Goal: Information Seeking & Learning: Find specific fact

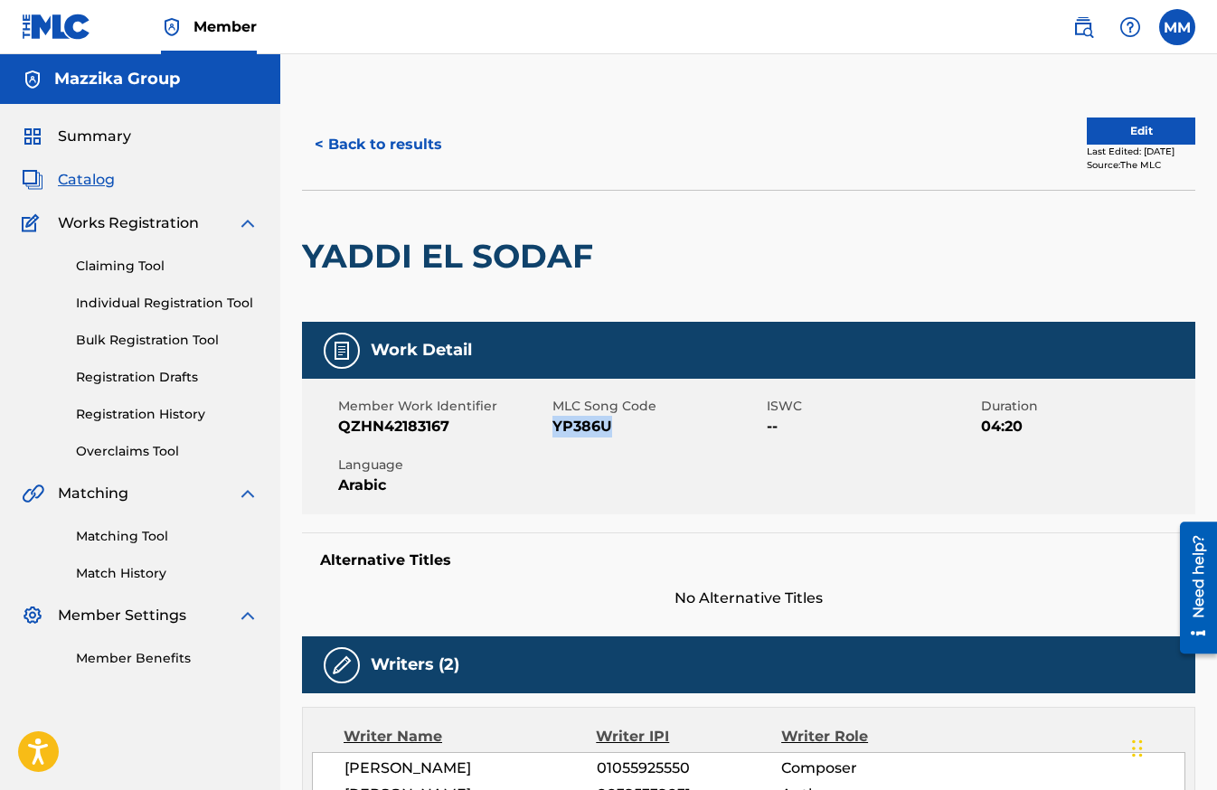
click at [340, 146] on button "< Back to results" at bounding box center [378, 144] width 153 height 45
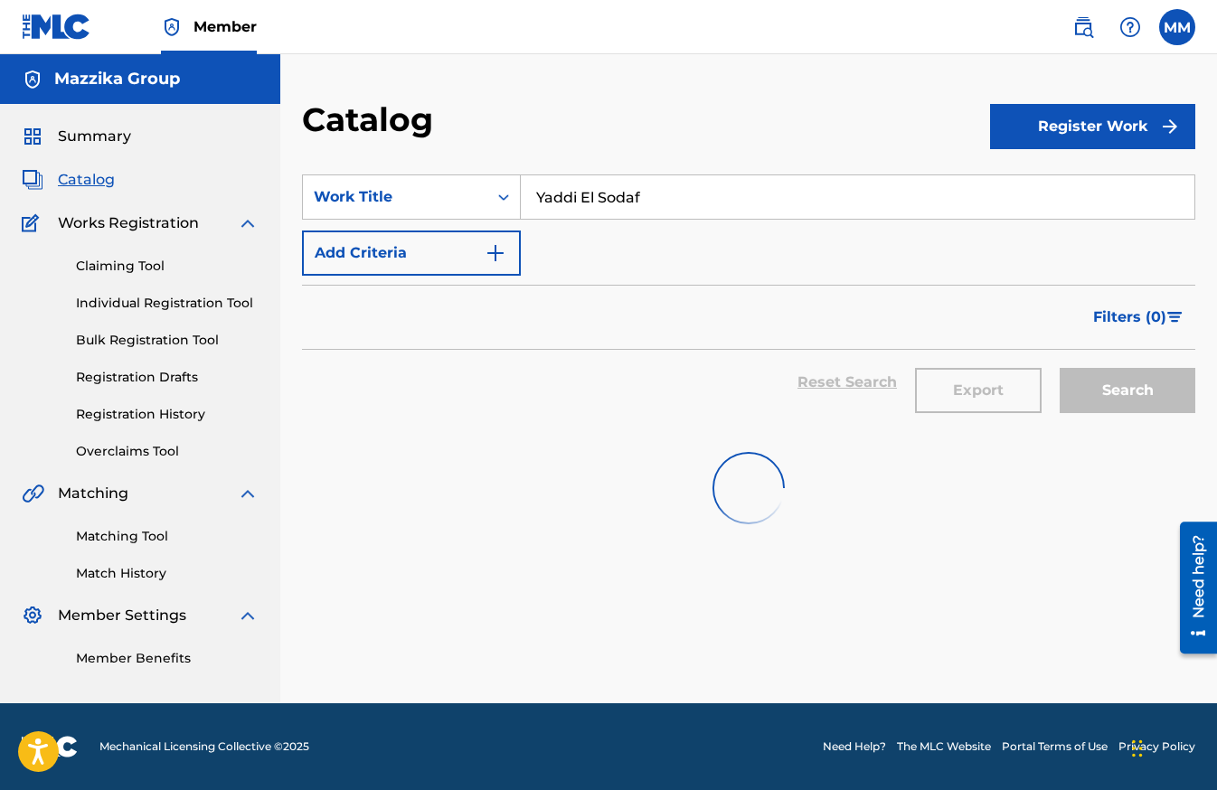
click at [709, 196] on input "Yaddi El Sodaf" at bounding box center [858, 196] width 674 height 43
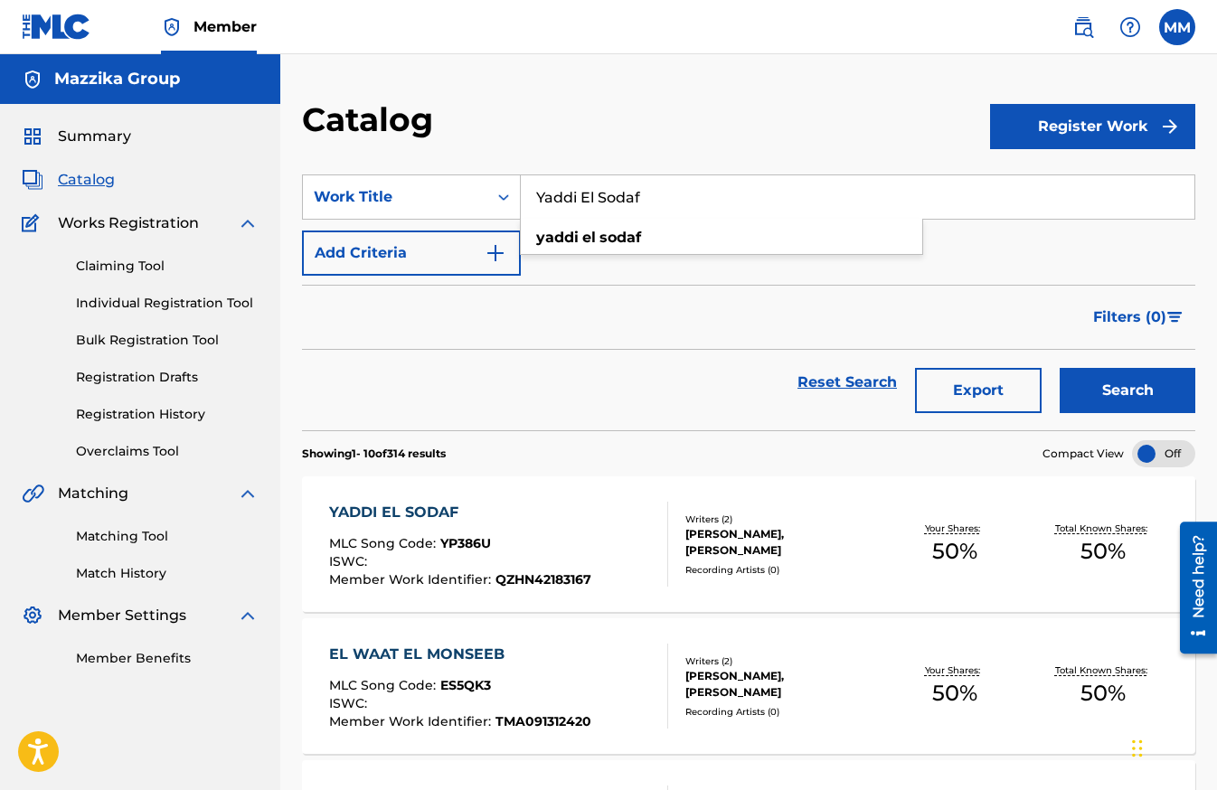
paste input "BALASH BELIL"
type input "BALASH BELIL"
click at [1090, 382] on button "Search" at bounding box center [1128, 390] width 136 height 45
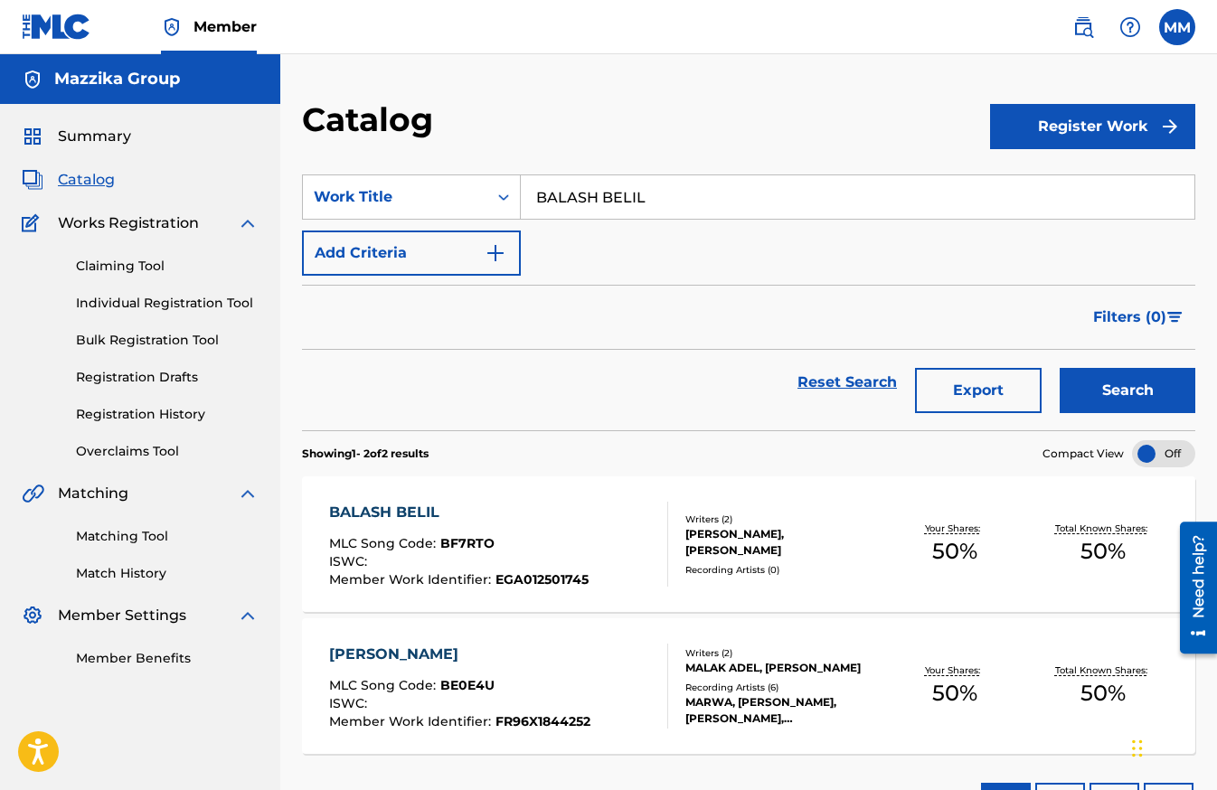
click at [390, 508] on div "BALASH BELIL" at bounding box center [459, 513] width 260 height 22
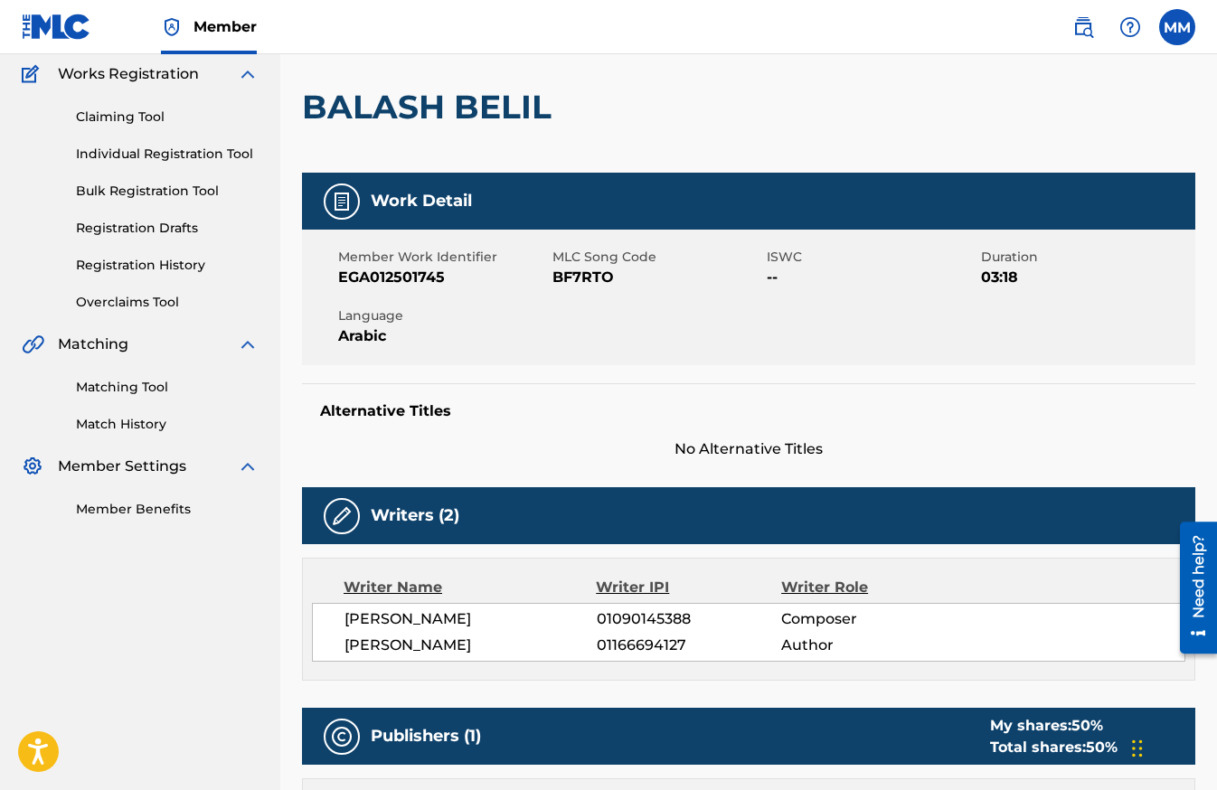
scroll to position [181, 0]
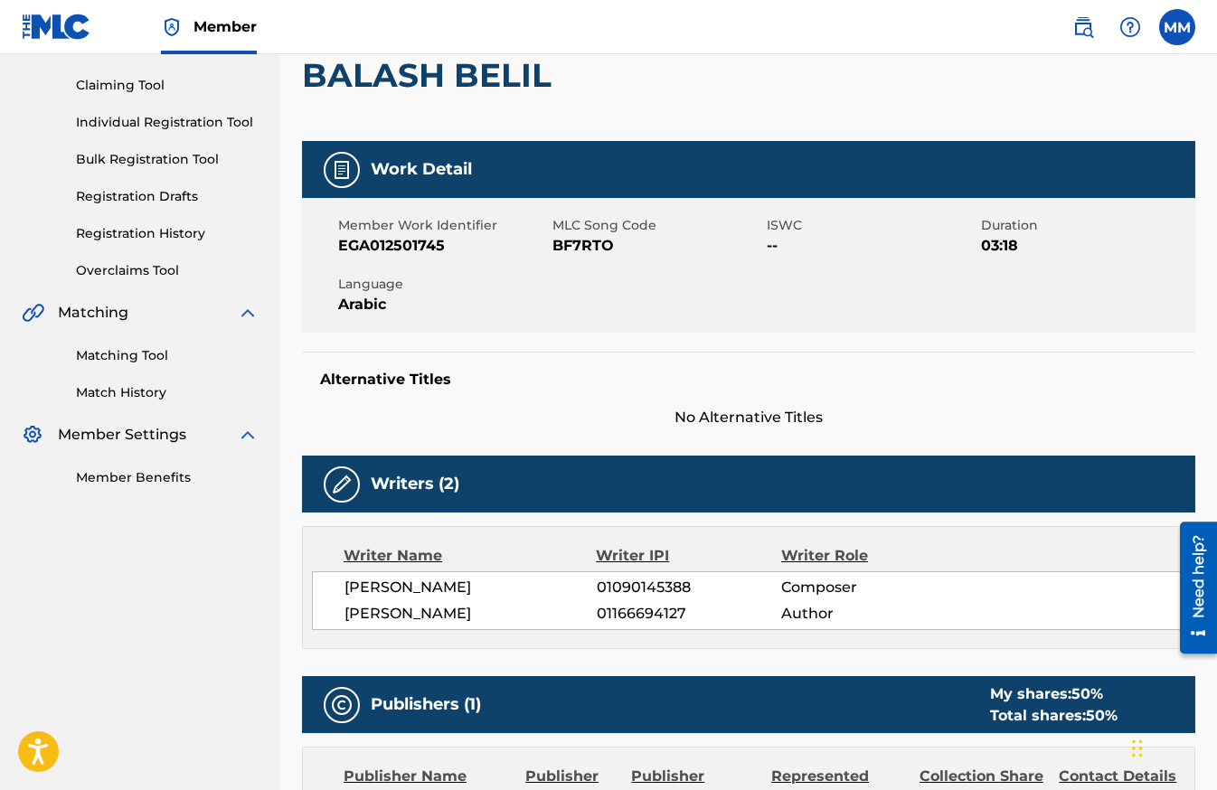
click at [1073, 385] on h5 "Alternative Titles" at bounding box center [748, 380] width 857 height 18
click at [995, 356] on div "Alternative Titles No Alternative Titles" at bounding box center [748, 390] width 893 height 77
click at [421, 245] on span "EGA012501745" at bounding box center [443, 246] width 210 height 22
copy span "EGA012501745"
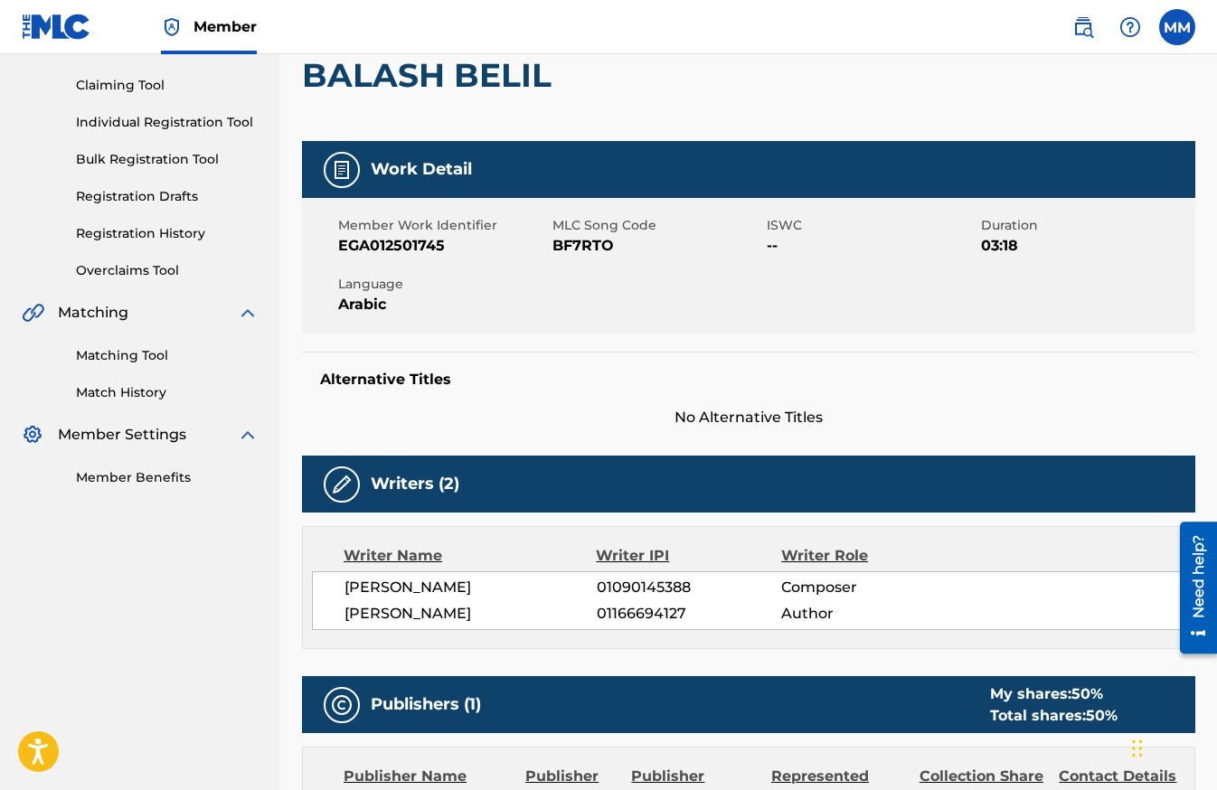
click at [955, 356] on div "Alternative Titles No Alternative Titles" at bounding box center [748, 390] width 893 height 77
click at [581, 241] on span "BF7RTO" at bounding box center [657, 246] width 210 height 22
click at [579, 241] on span "BF7RTO" at bounding box center [657, 246] width 210 height 22
copy span "BF7RTO"
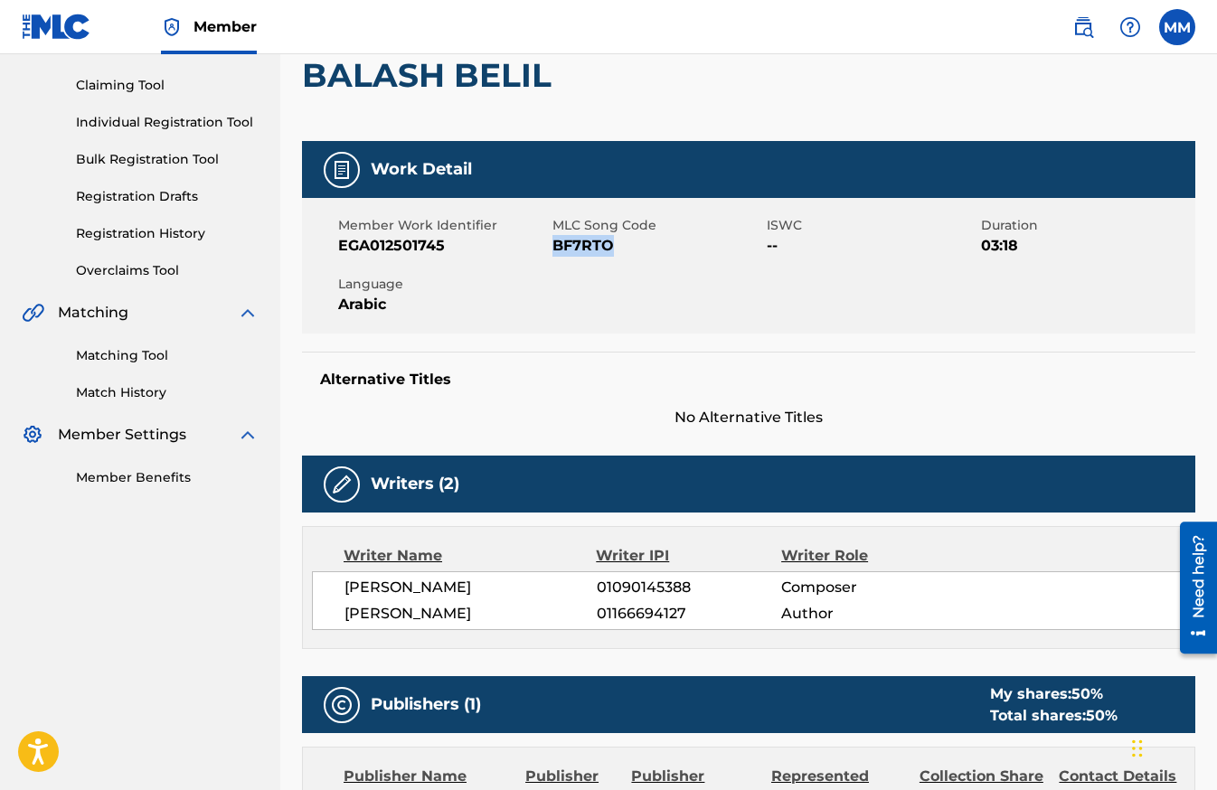
drag, startPoint x: 1088, startPoint y: 81, endPoint x: 1018, endPoint y: 53, distance: 75.1
click at [1088, 81] on div "BALASH BELIL" at bounding box center [748, 75] width 893 height 132
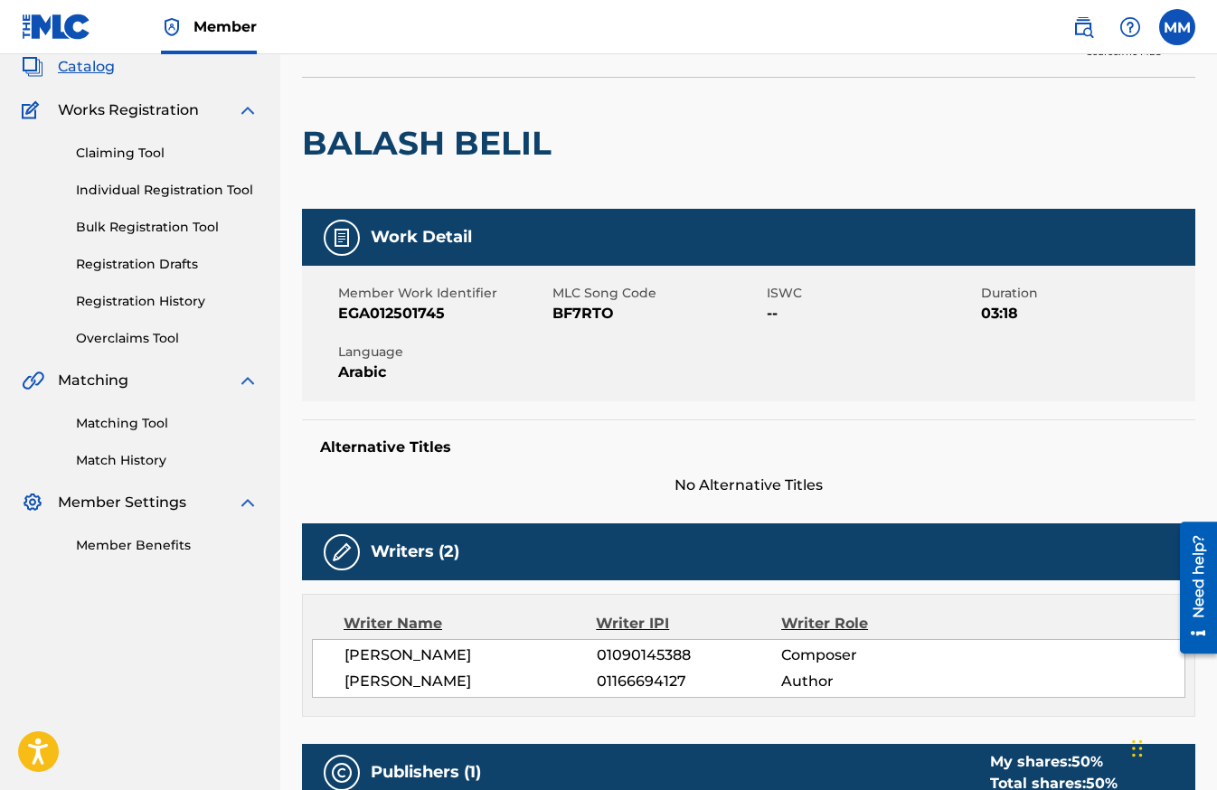
scroll to position [0, 0]
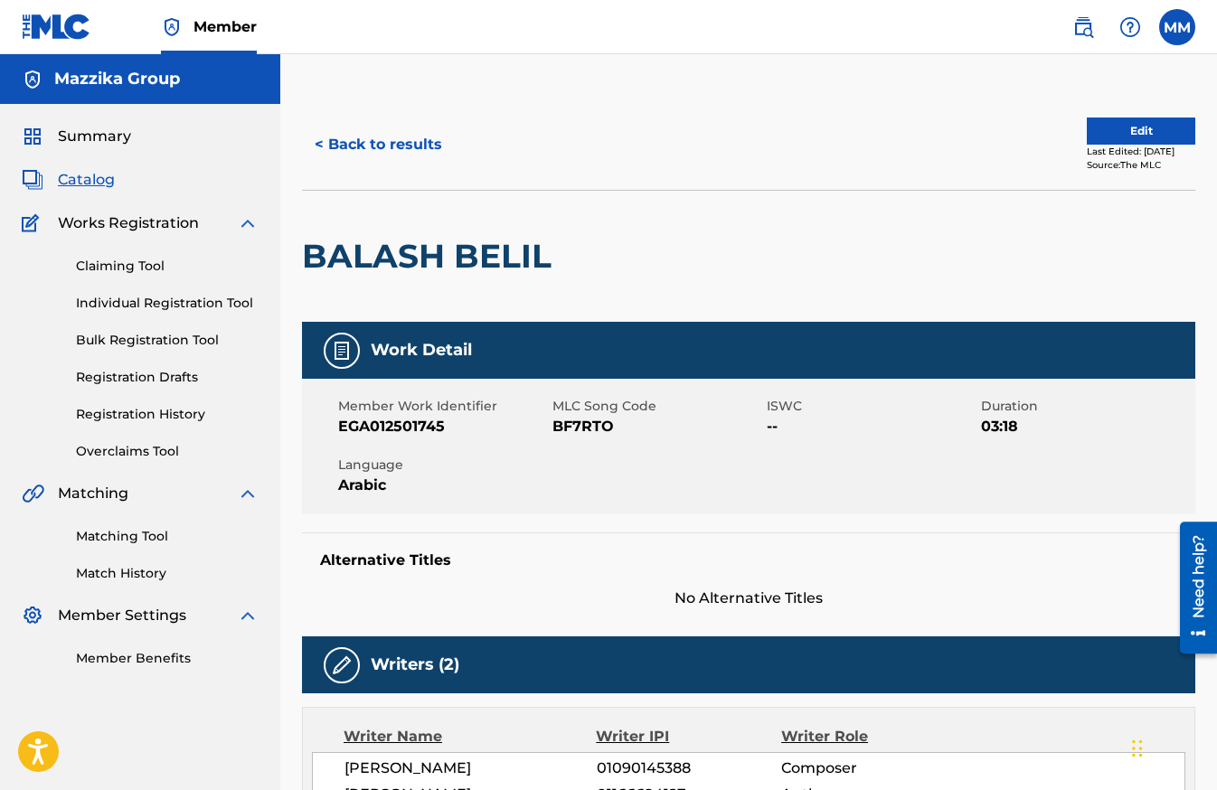
click at [369, 132] on button "< Back to results" at bounding box center [378, 144] width 153 height 45
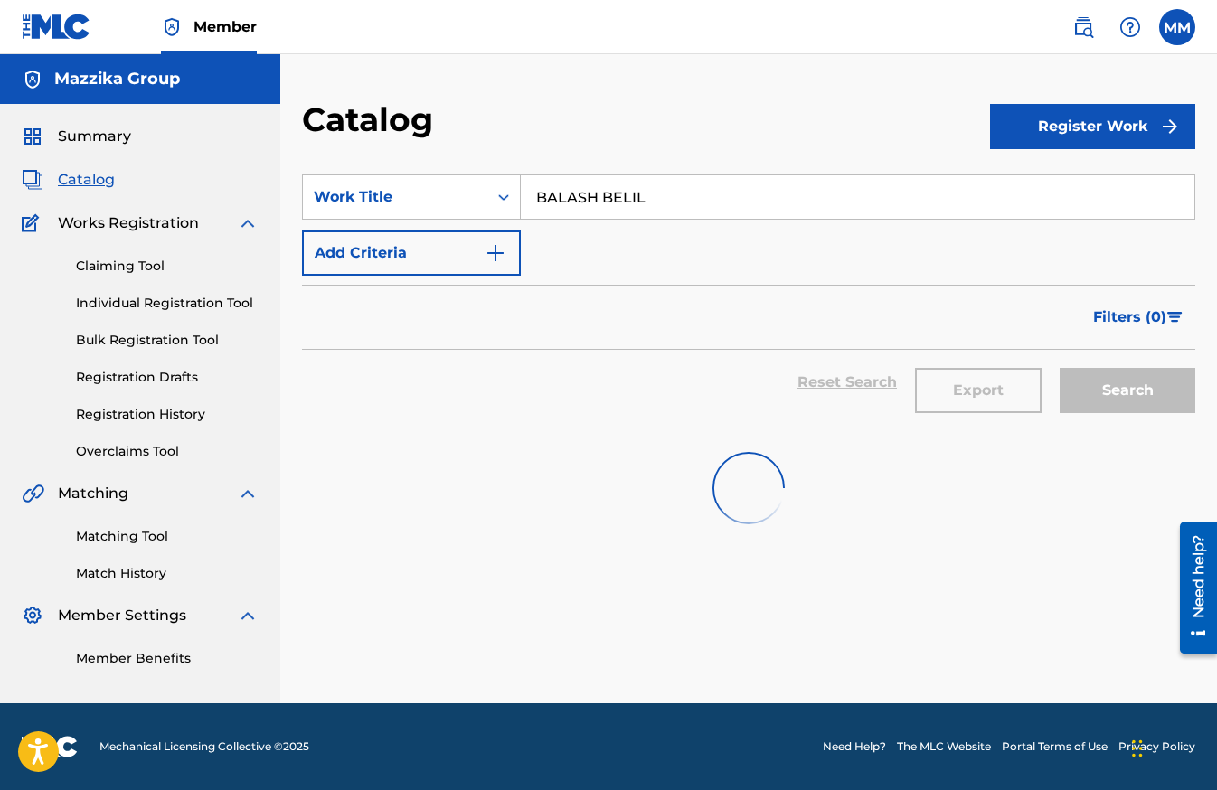
click at [677, 200] on input "BALASH BELIL" at bounding box center [858, 196] width 674 height 43
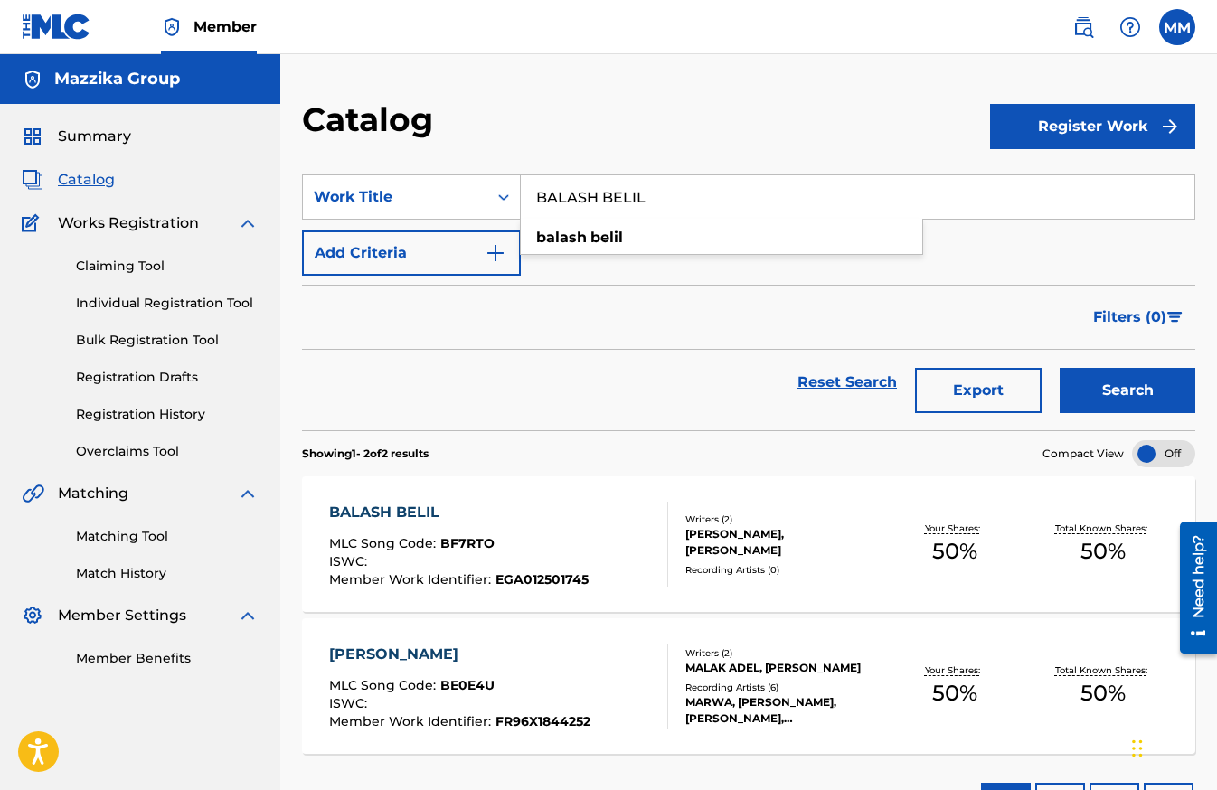
paste input "Daghdagha"
type input "Daghdagha"
click at [1109, 390] on button "Search" at bounding box center [1128, 390] width 136 height 45
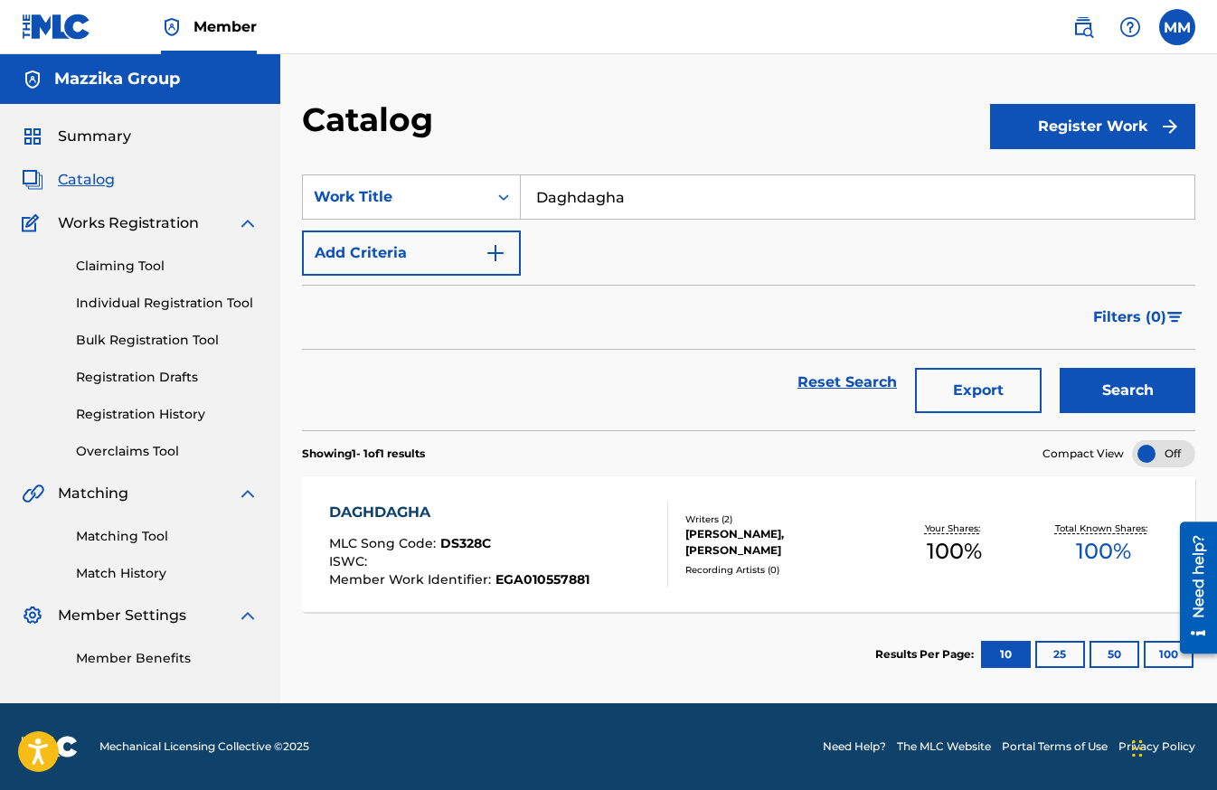
click at [395, 512] on div "DAGHDAGHA" at bounding box center [459, 513] width 260 height 22
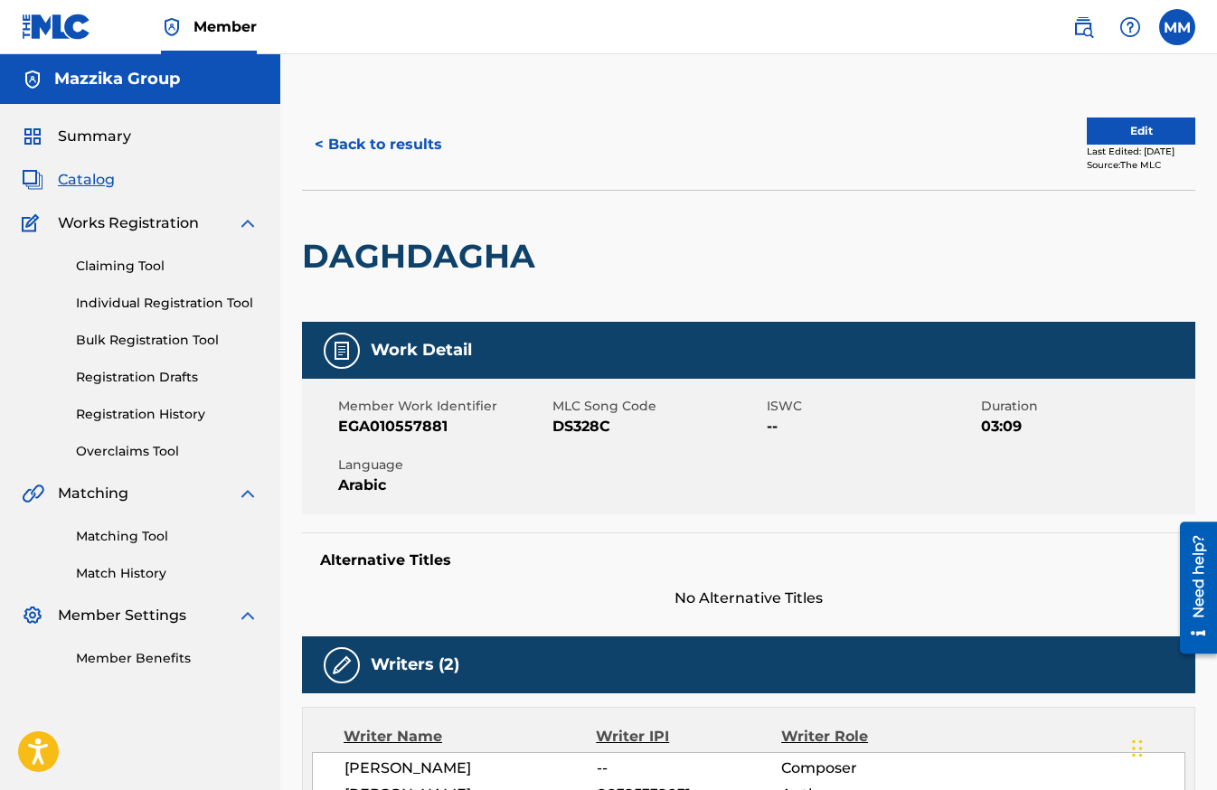
click at [426, 423] on span "EGA010557881" at bounding box center [443, 427] width 210 height 22
copy span "EGA010557881"
click at [593, 424] on span "DS328C" at bounding box center [657, 427] width 210 height 22
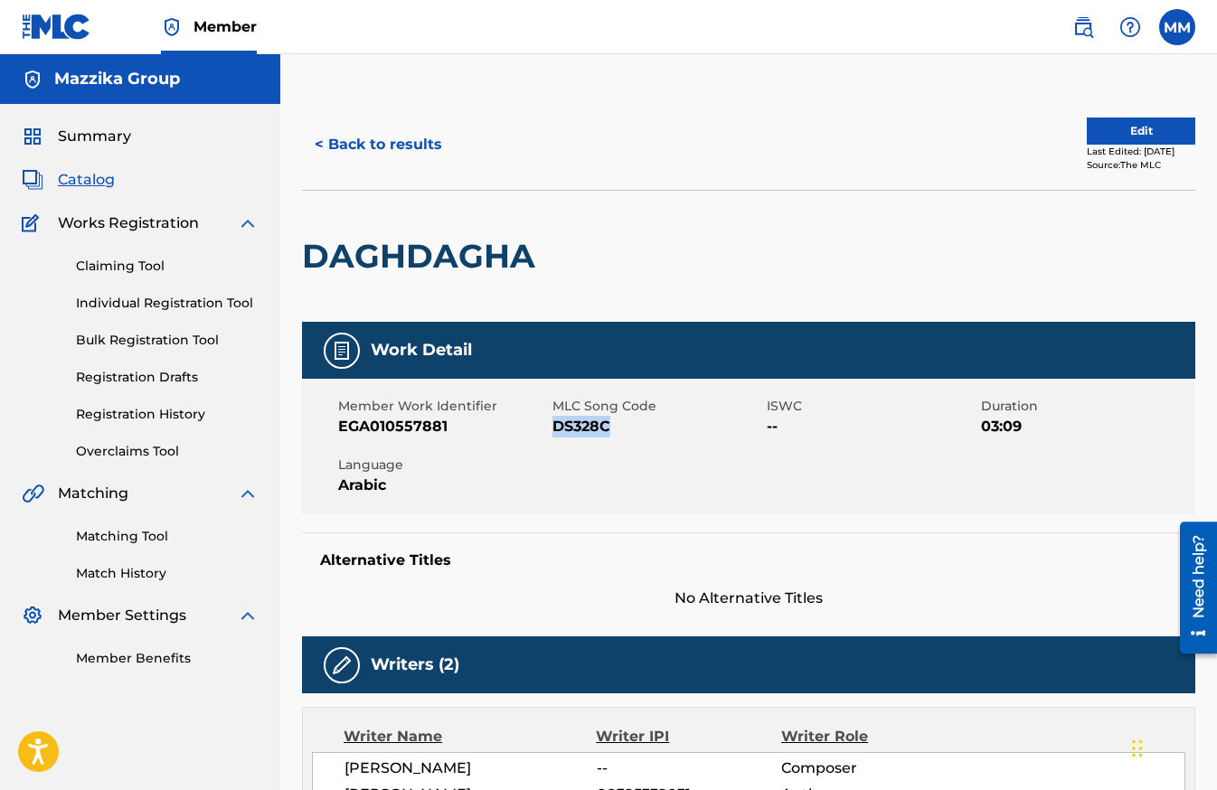
copy span "DS328C"
click at [325, 146] on button "< Back to results" at bounding box center [378, 144] width 153 height 45
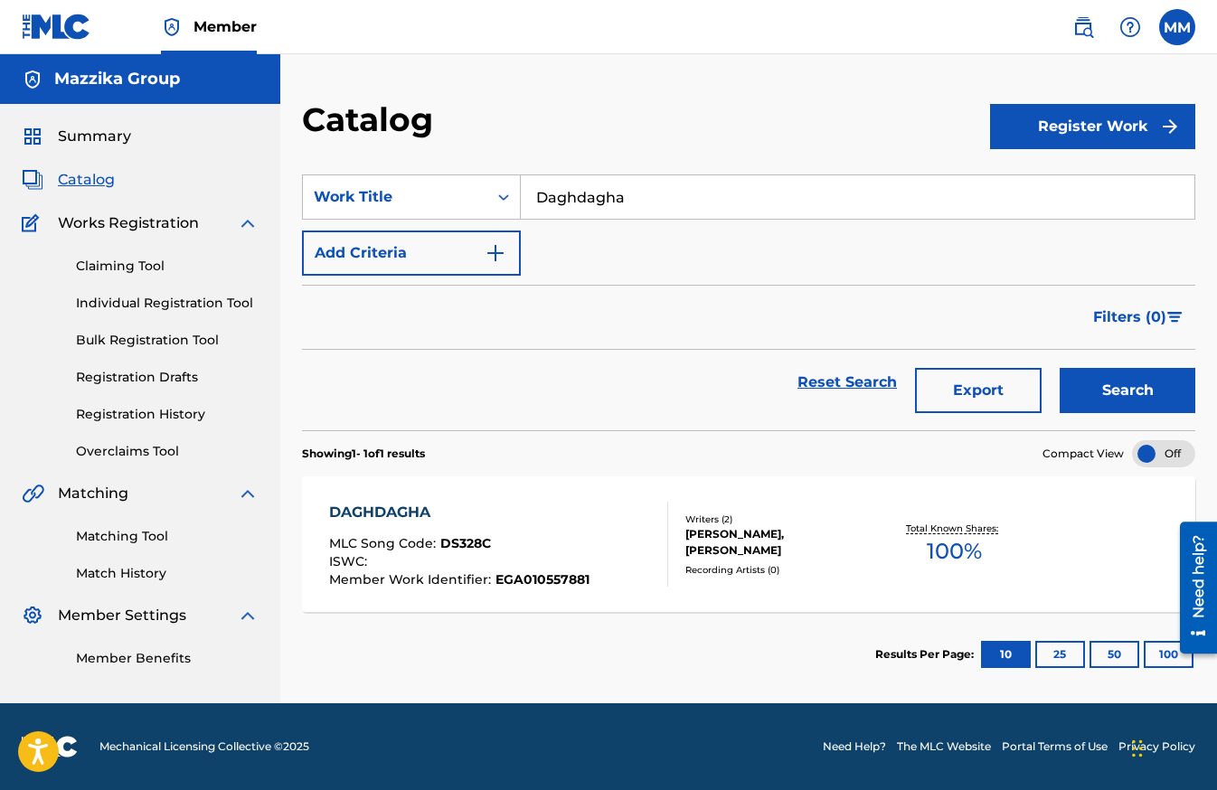
click at [760, 191] on input "Daghdagha" at bounding box center [858, 196] width 674 height 43
paste input "BALASH BELIL"
type input "BALASH BELIL"
click at [1157, 399] on button "Search" at bounding box center [1128, 390] width 136 height 45
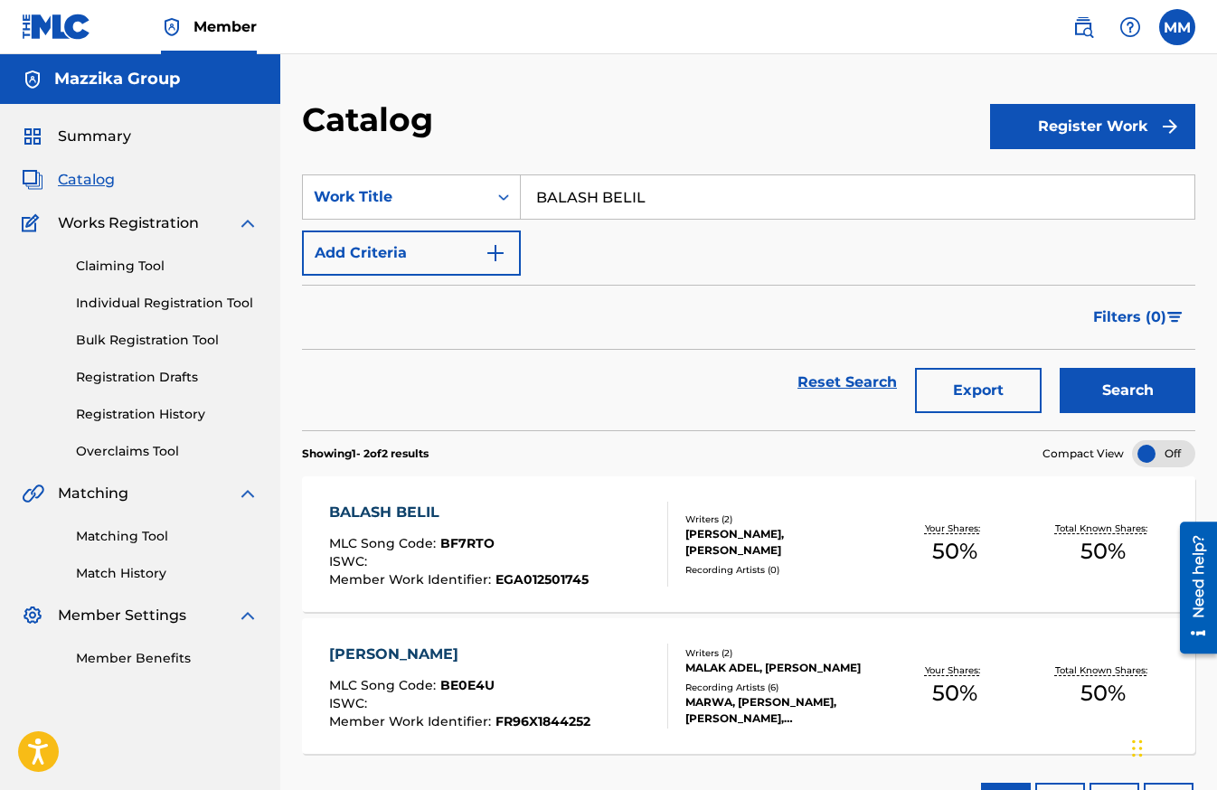
click at [371, 507] on div "BALASH BELIL" at bounding box center [459, 513] width 260 height 22
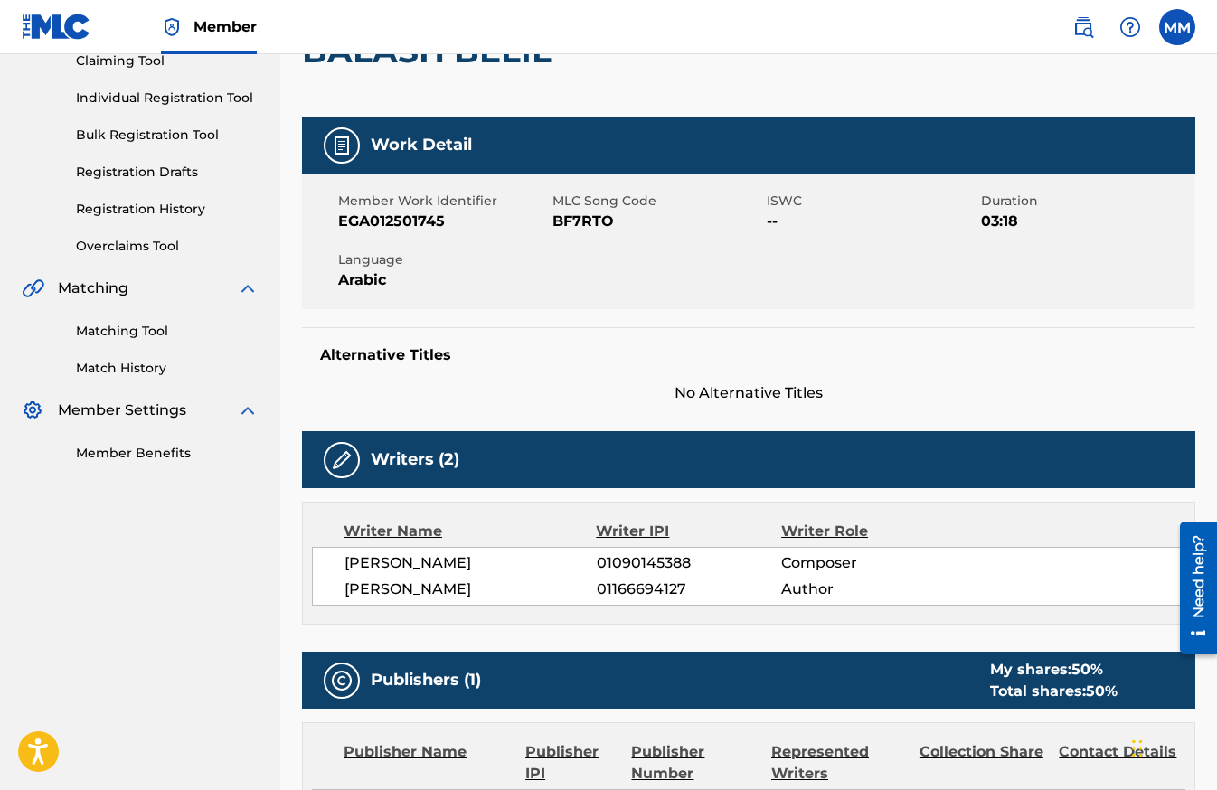
scroll to position [90, 0]
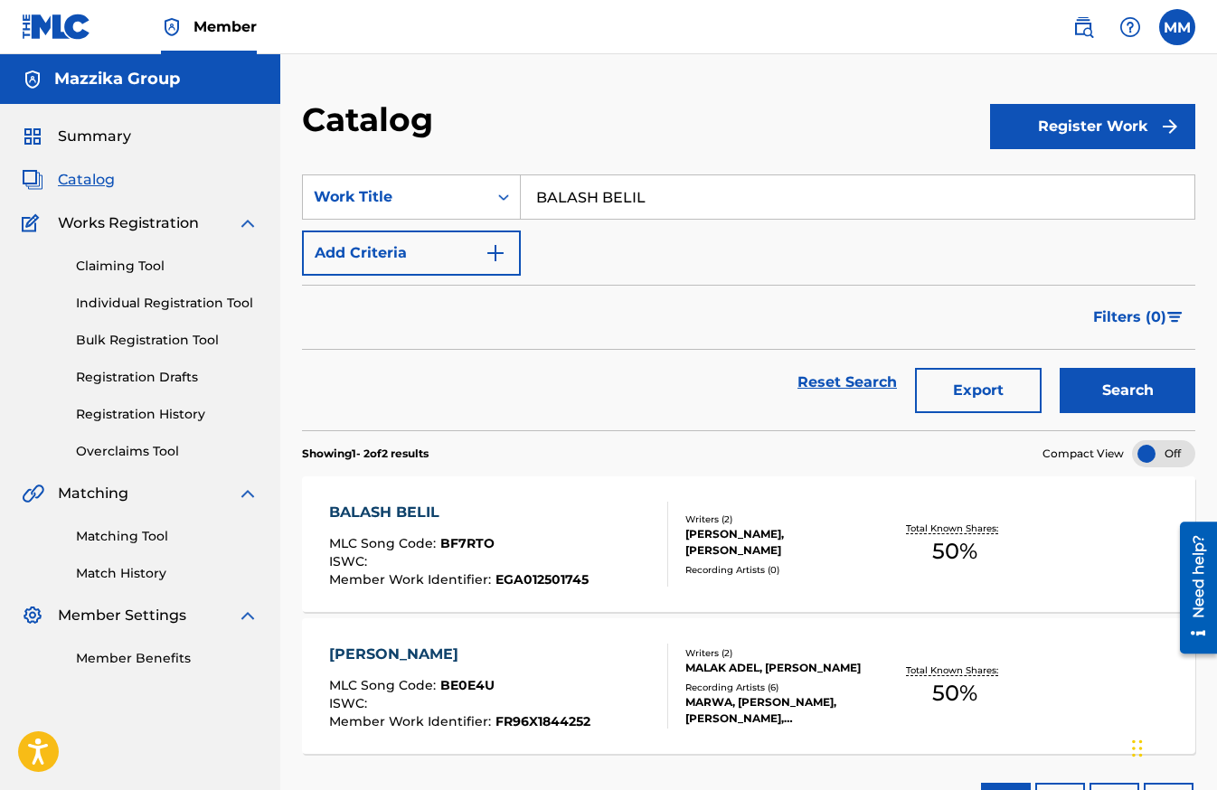
click at [669, 203] on input "BALASH BELIL" at bounding box center [858, 196] width 674 height 43
